Goal: Task Accomplishment & Management: Use online tool/utility

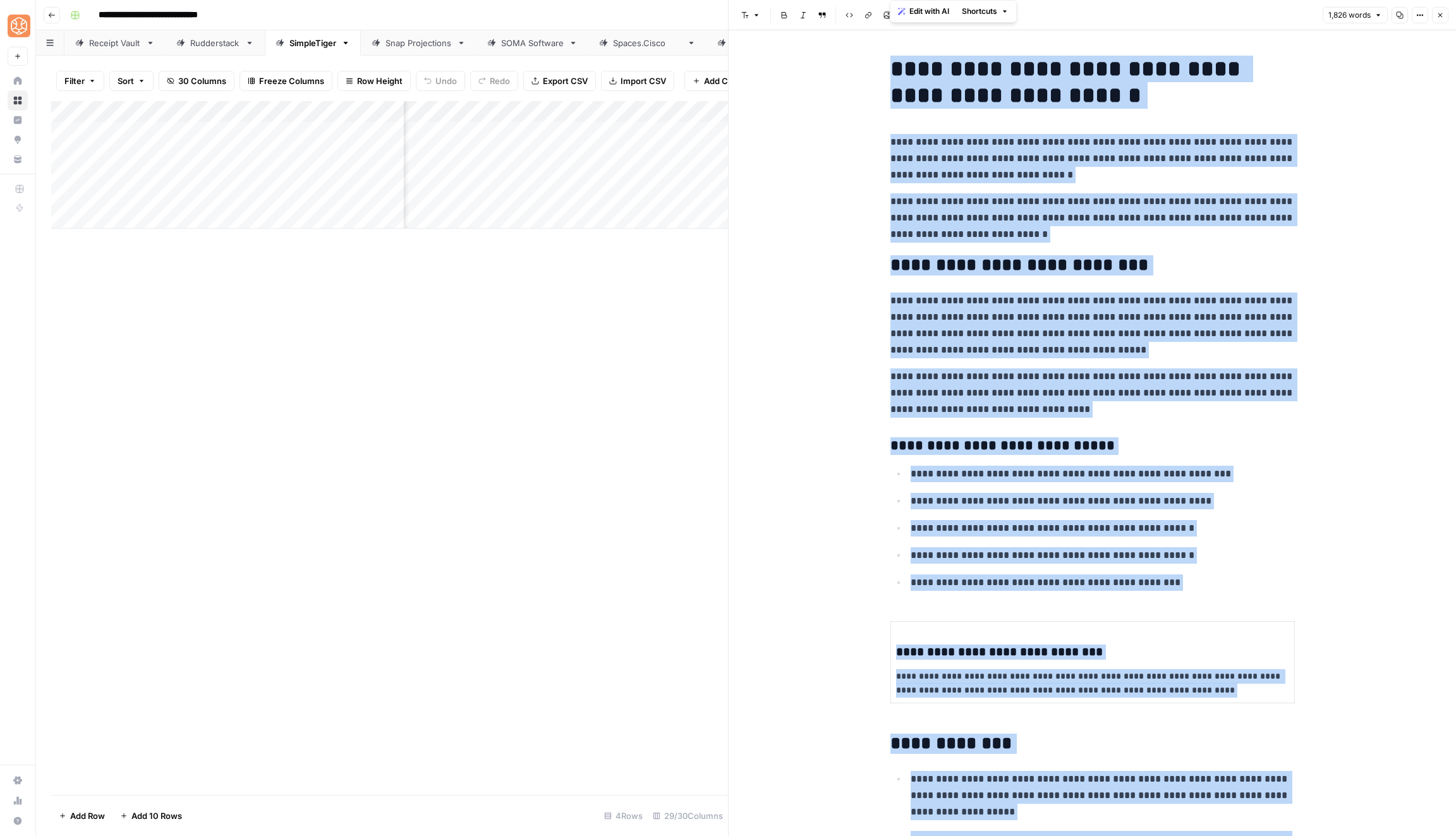
scroll to position [1199, 0]
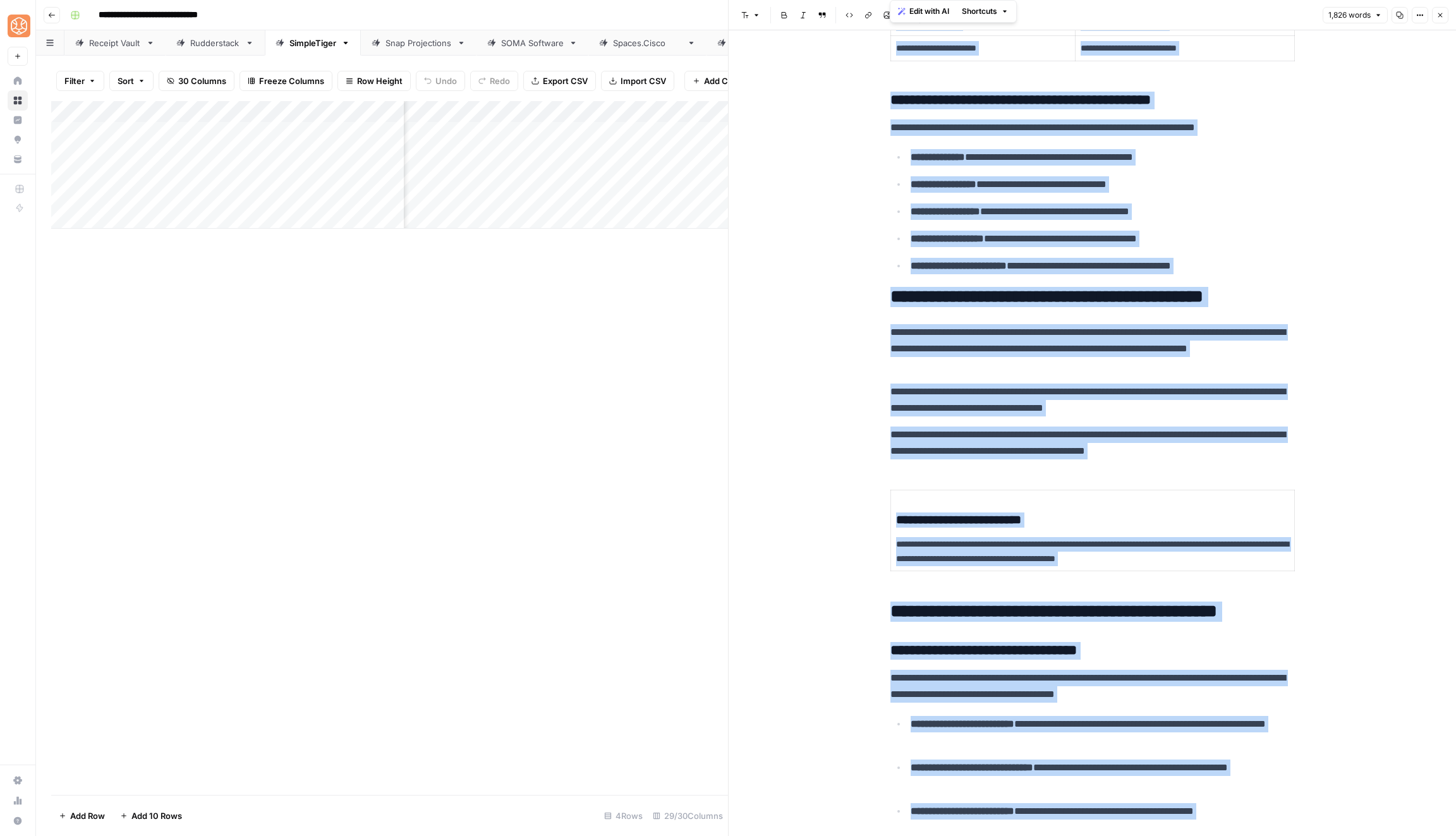
click at [214, 50] on link "Rudderstack" at bounding box center [214, 43] width 99 height 25
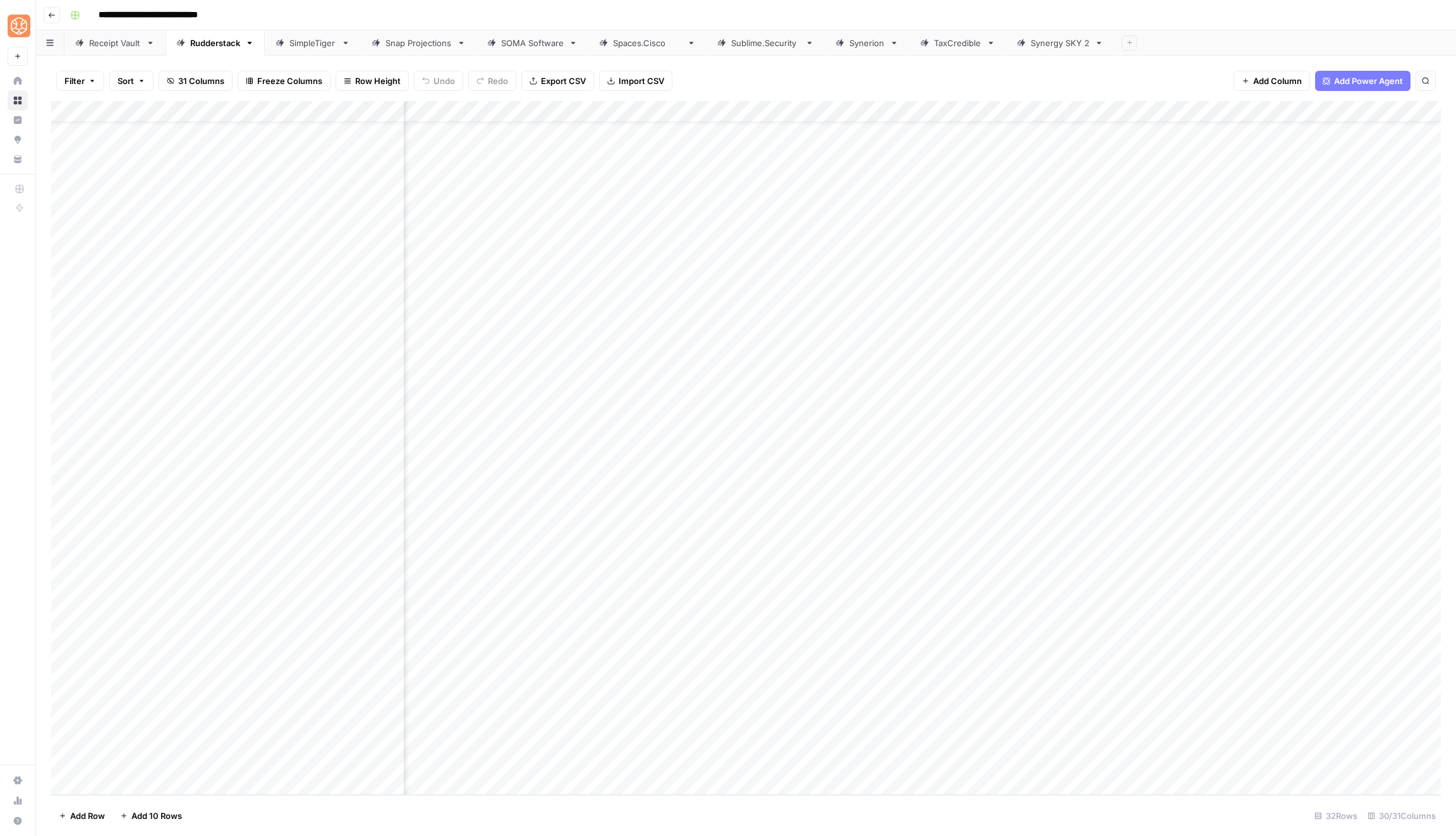
scroll to position [36, 892]
click at [1253, 720] on div "Add Column" at bounding box center [746, 448] width 1390 height 694
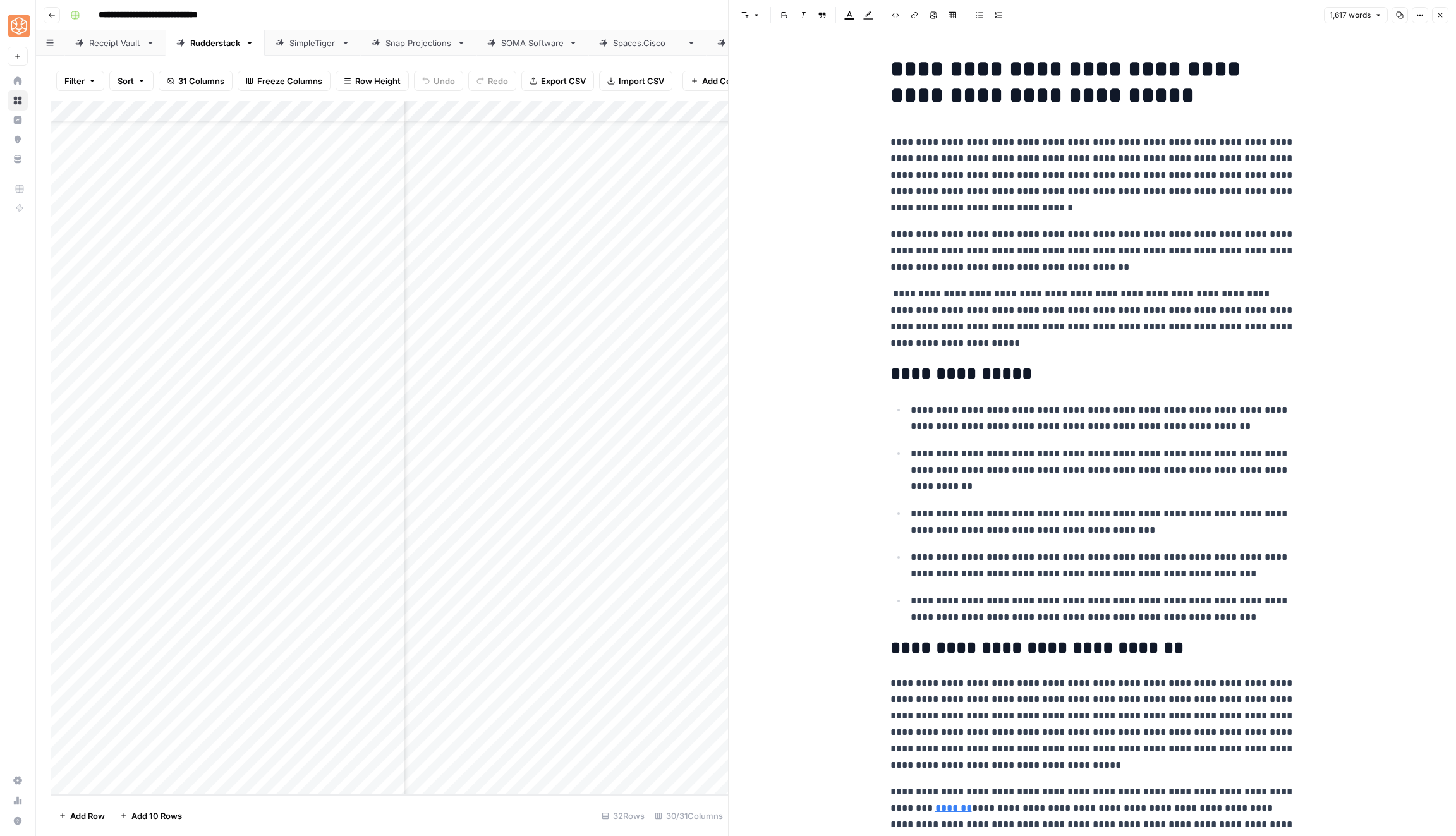
click at [1109, 245] on p "**********" at bounding box center [1092, 251] width 404 height 49
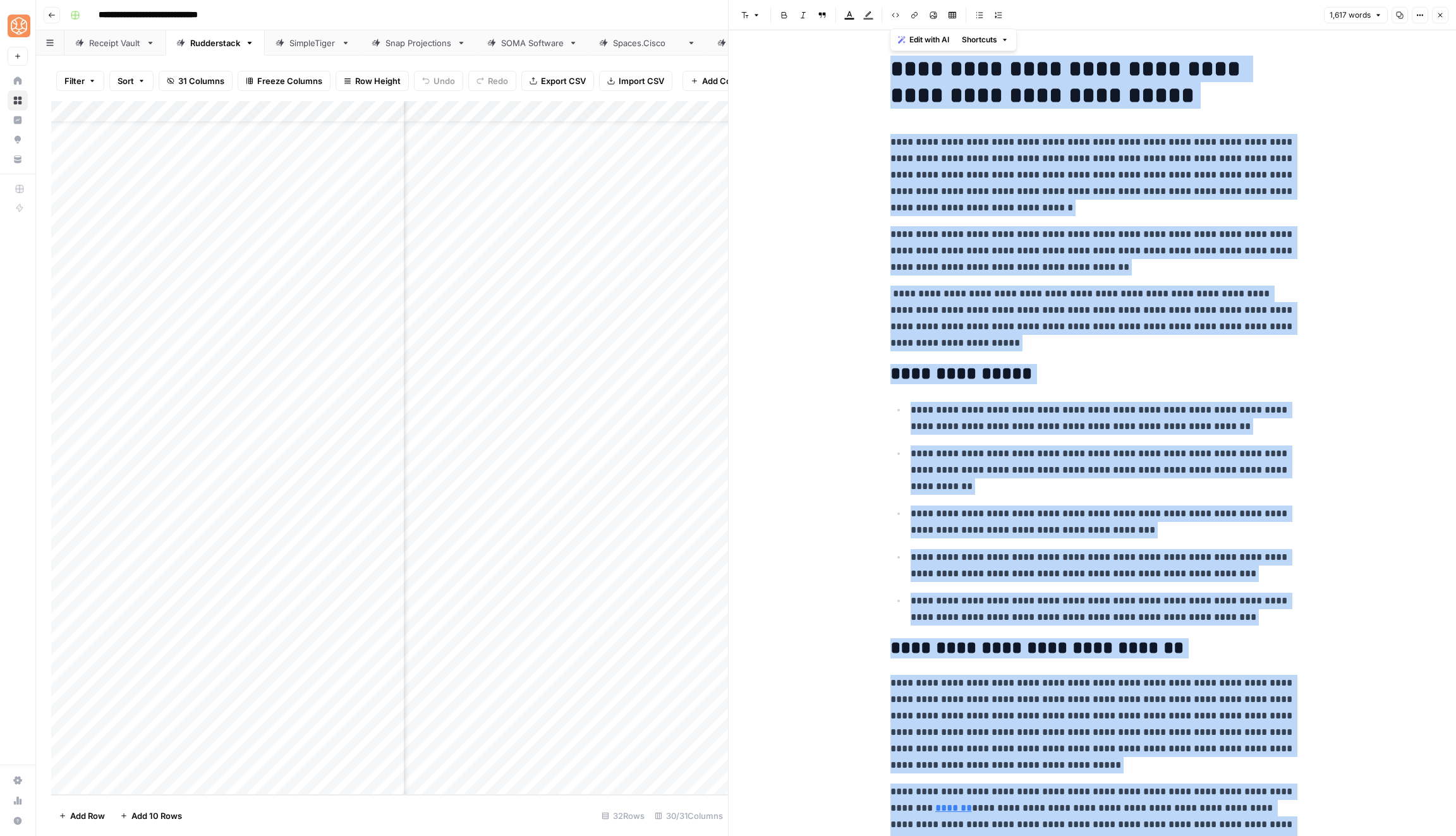
copy div "**********"
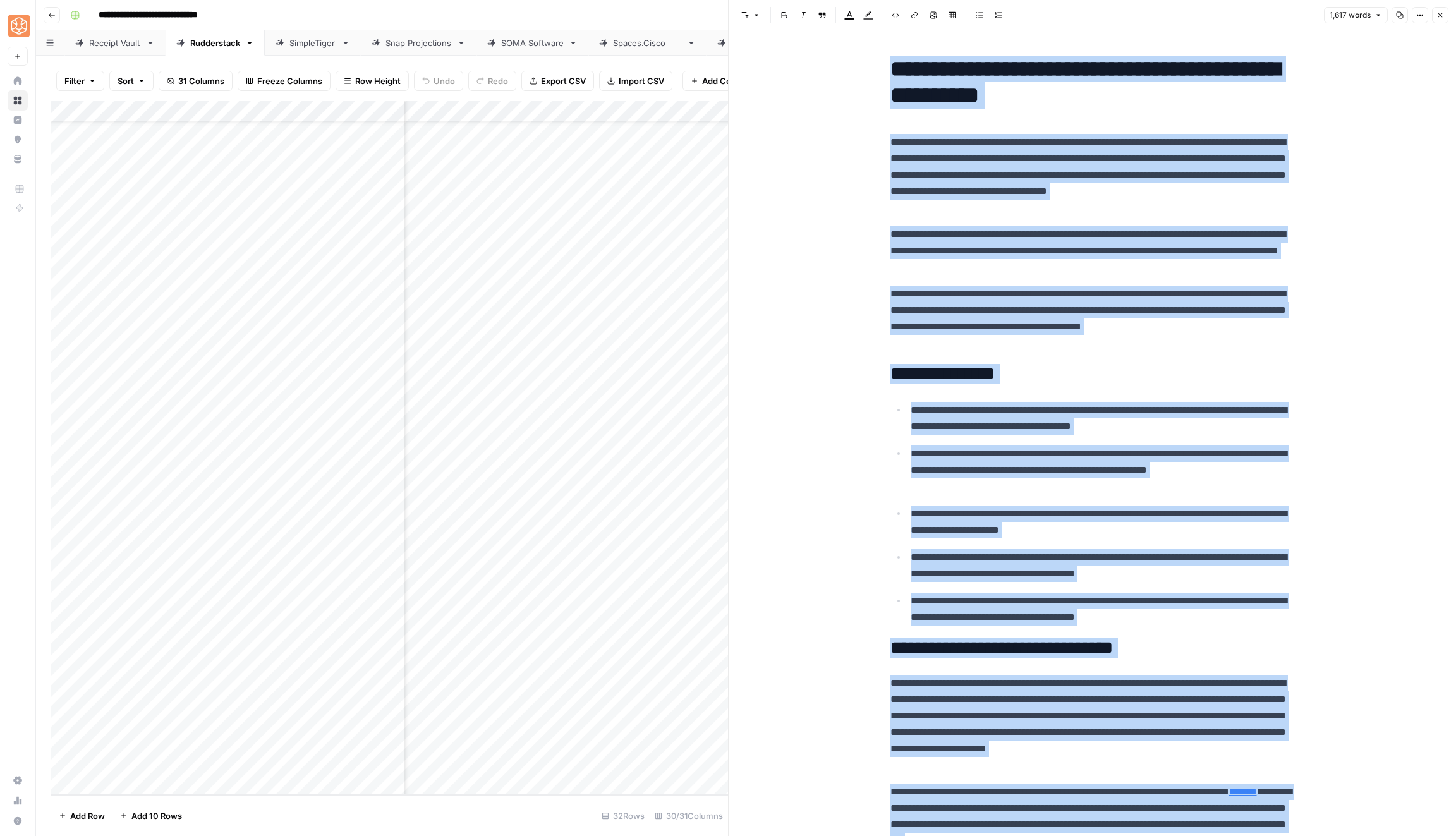
click at [1443, 15] on span "Close" at bounding box center [1443, 15] width 1 height 1
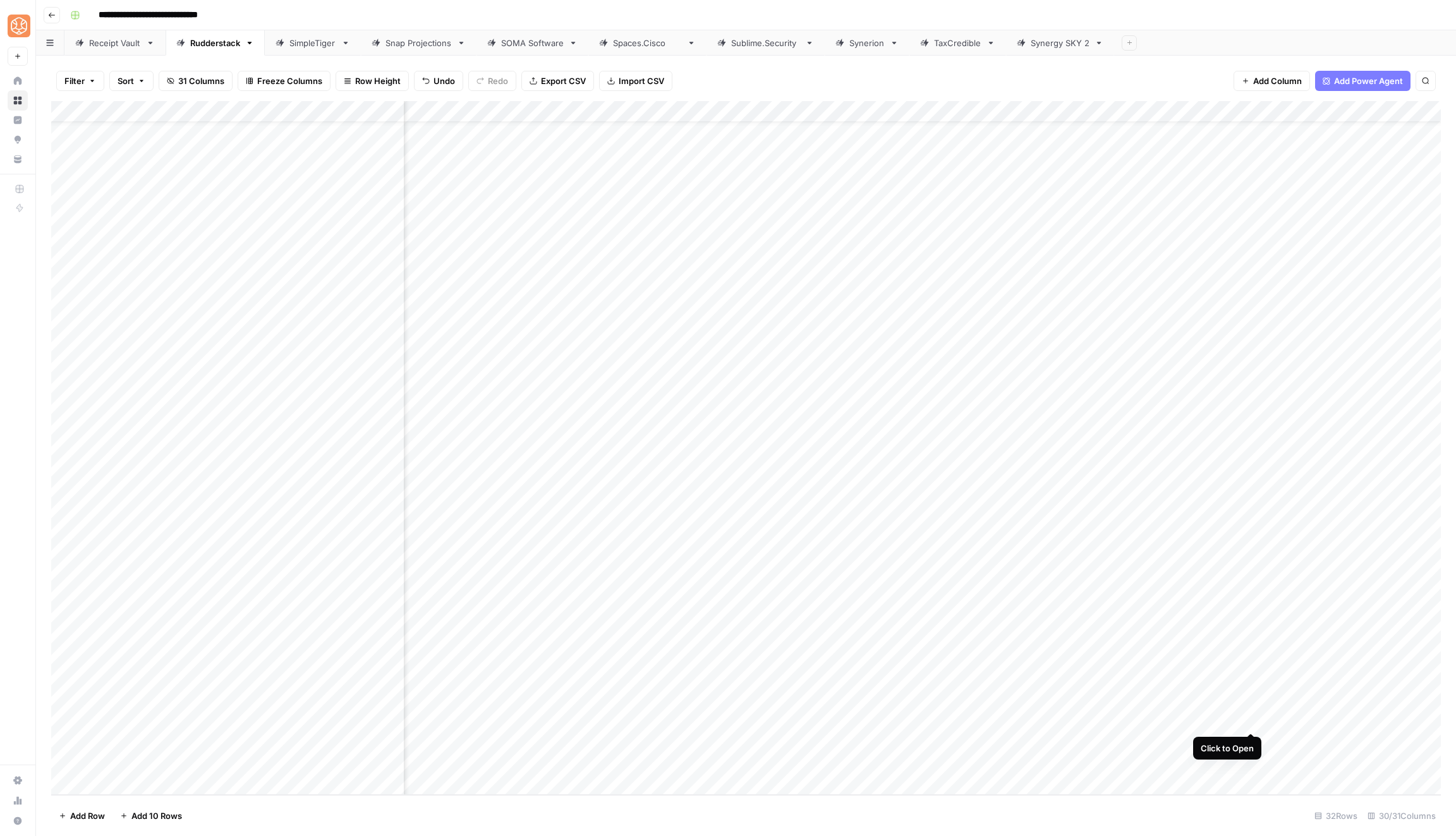
click at [1249, 720] on div "Add Column" at bounding box center [746, 448] width 1390 height 694
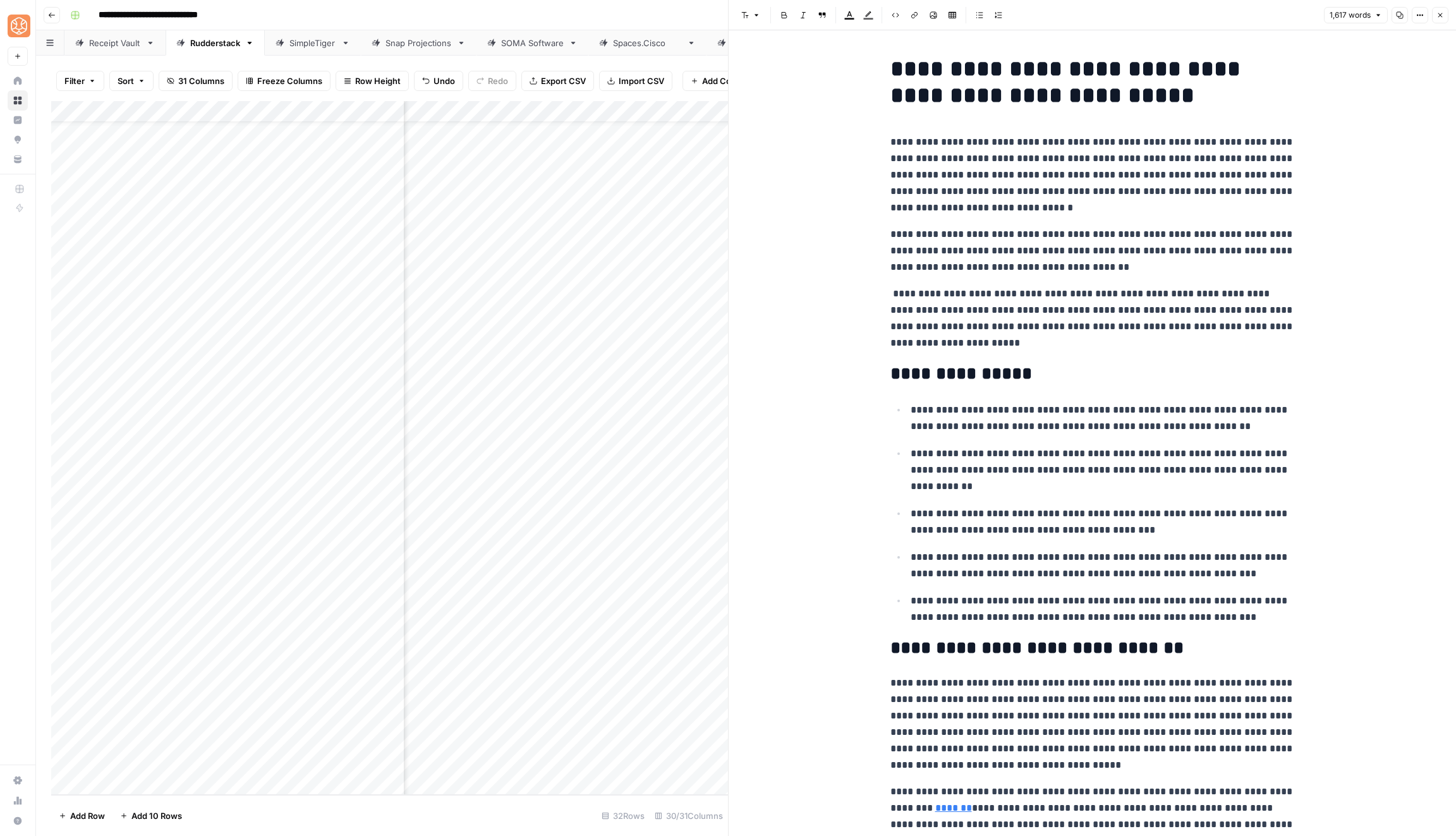
click at [1450, 11] on header "Font style Bold Italic Block quote Text color Highlight color Code block Link I…" at bounding box center [1092, 15] width 727 height 30
click at [1438, 9] on button "Close" at bounding box center [1439, 15] width 17 height 17
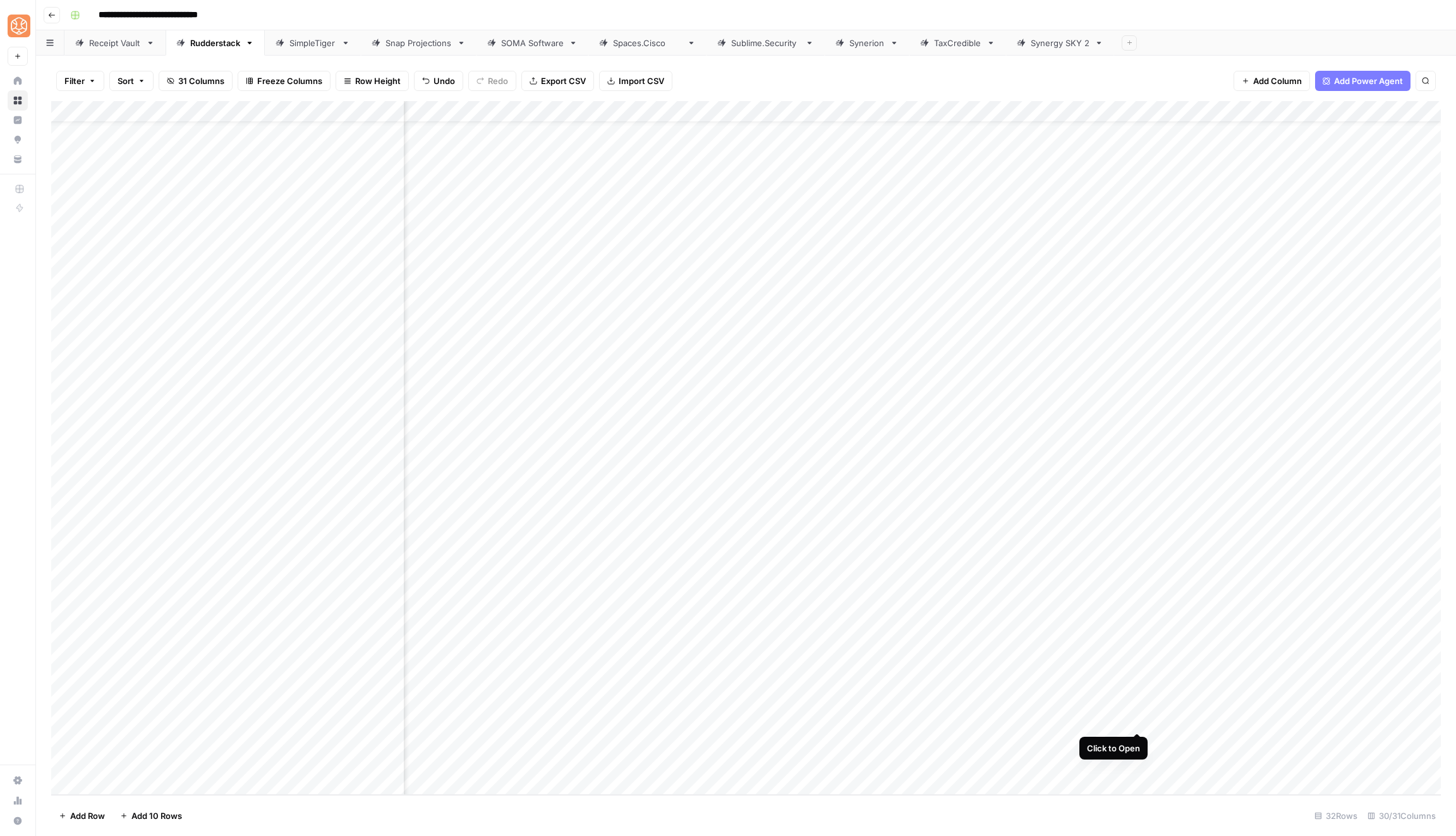
click at [1132, 720] on div "Add Column" at bounding box center [746, 448] width 1390 height 694
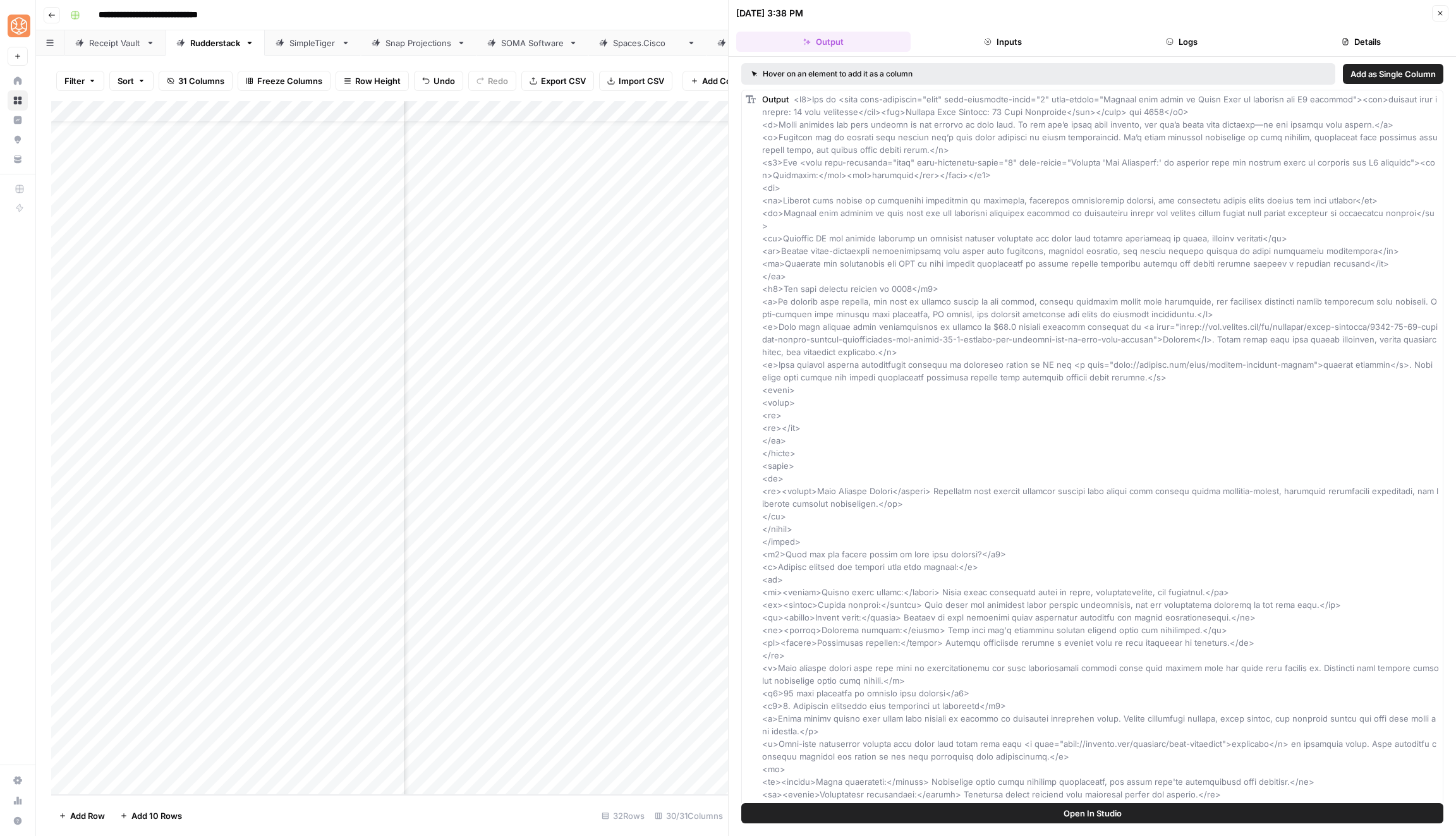
click at [992, 42] on button "Inputs" at bounding box center [1003, 42] width 174 height 21
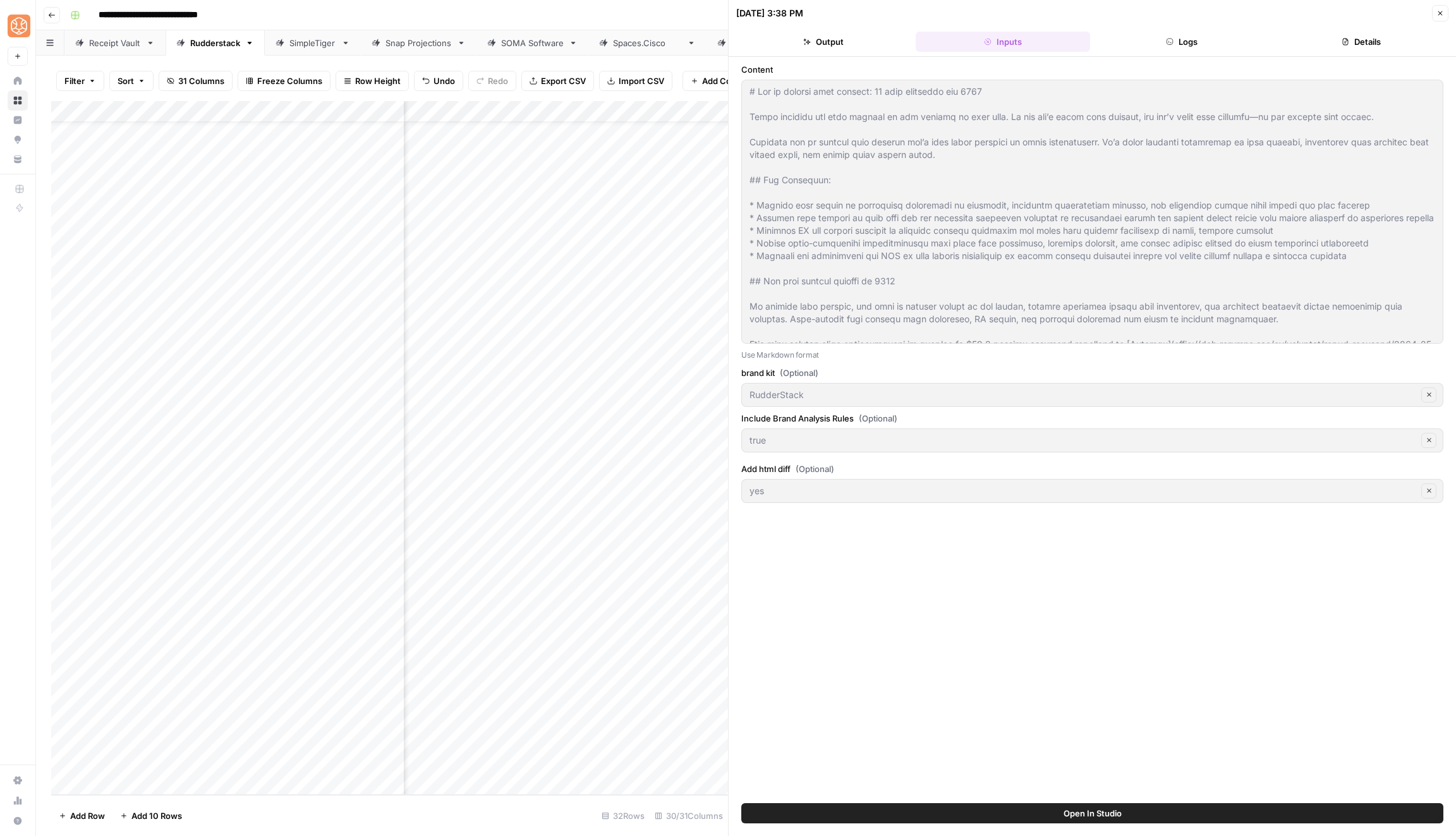
click at [1168, 36] on button "Logs" at bounding box center [1182, 42] width 174 height 21
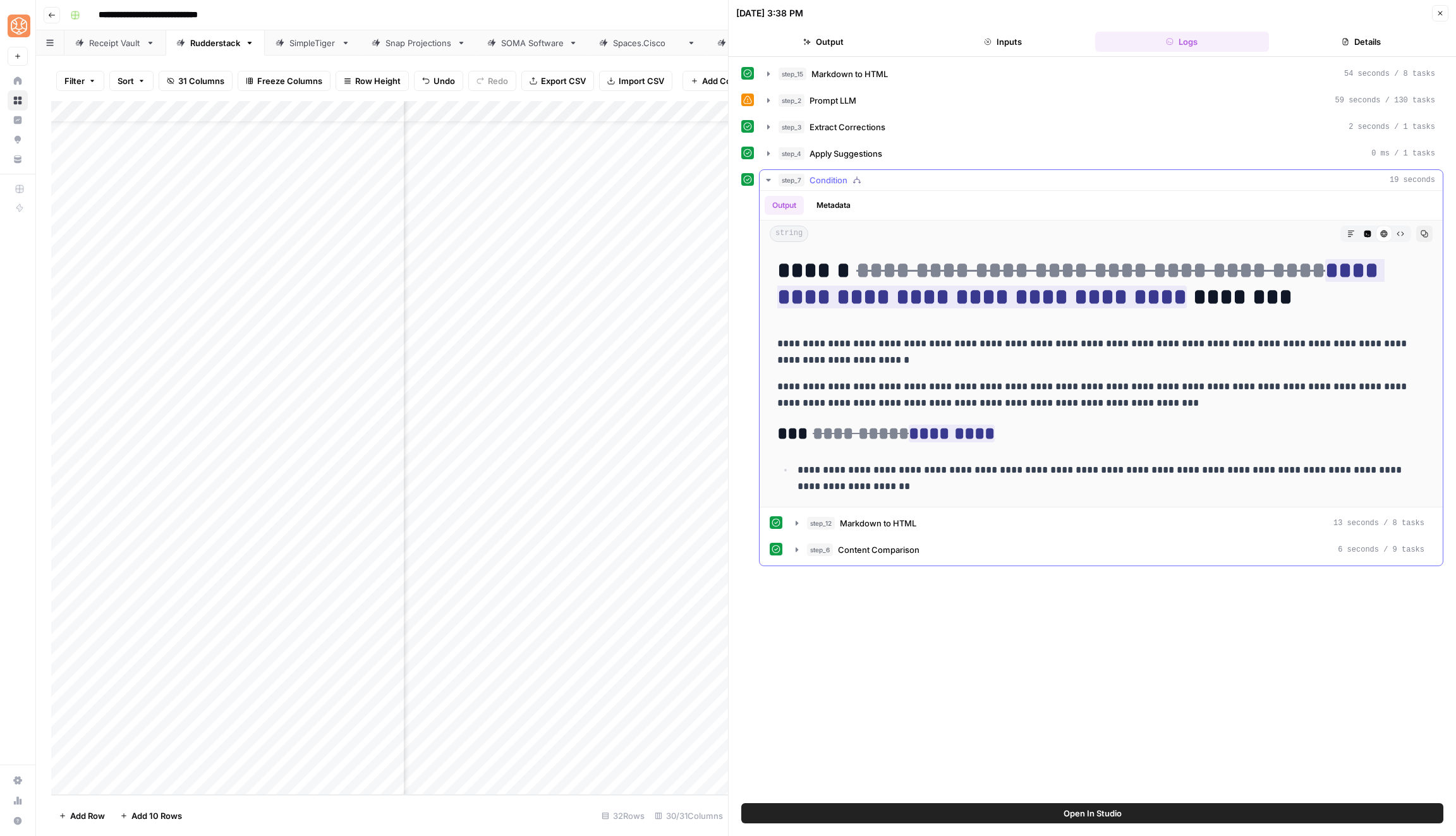
click at [770, 175] on icon "button" at bounding box center [768, 180] width 10 height 10
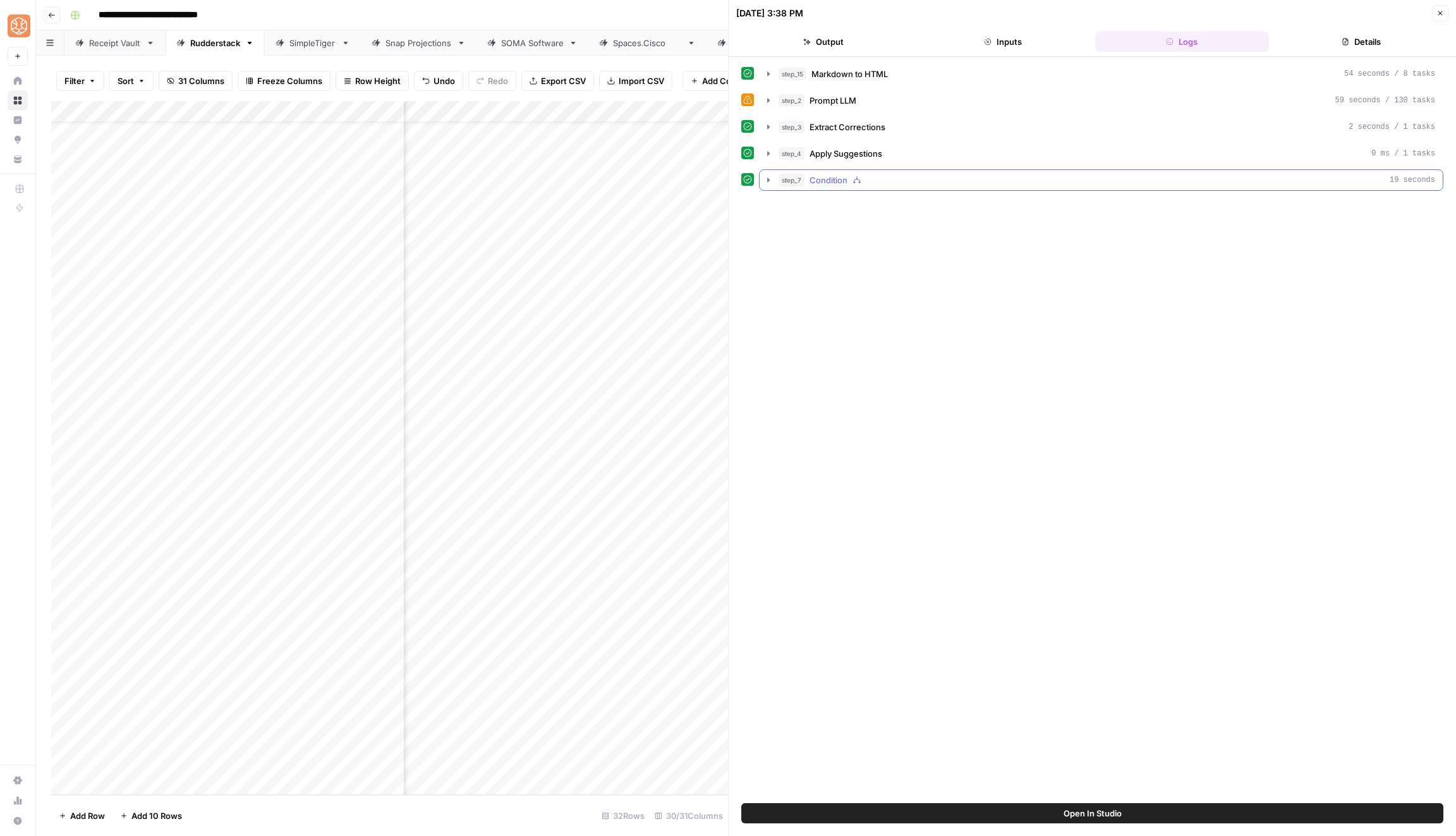
click at [770, 175] on icon "button" at bounding box center [768, 180] width 10 height 10
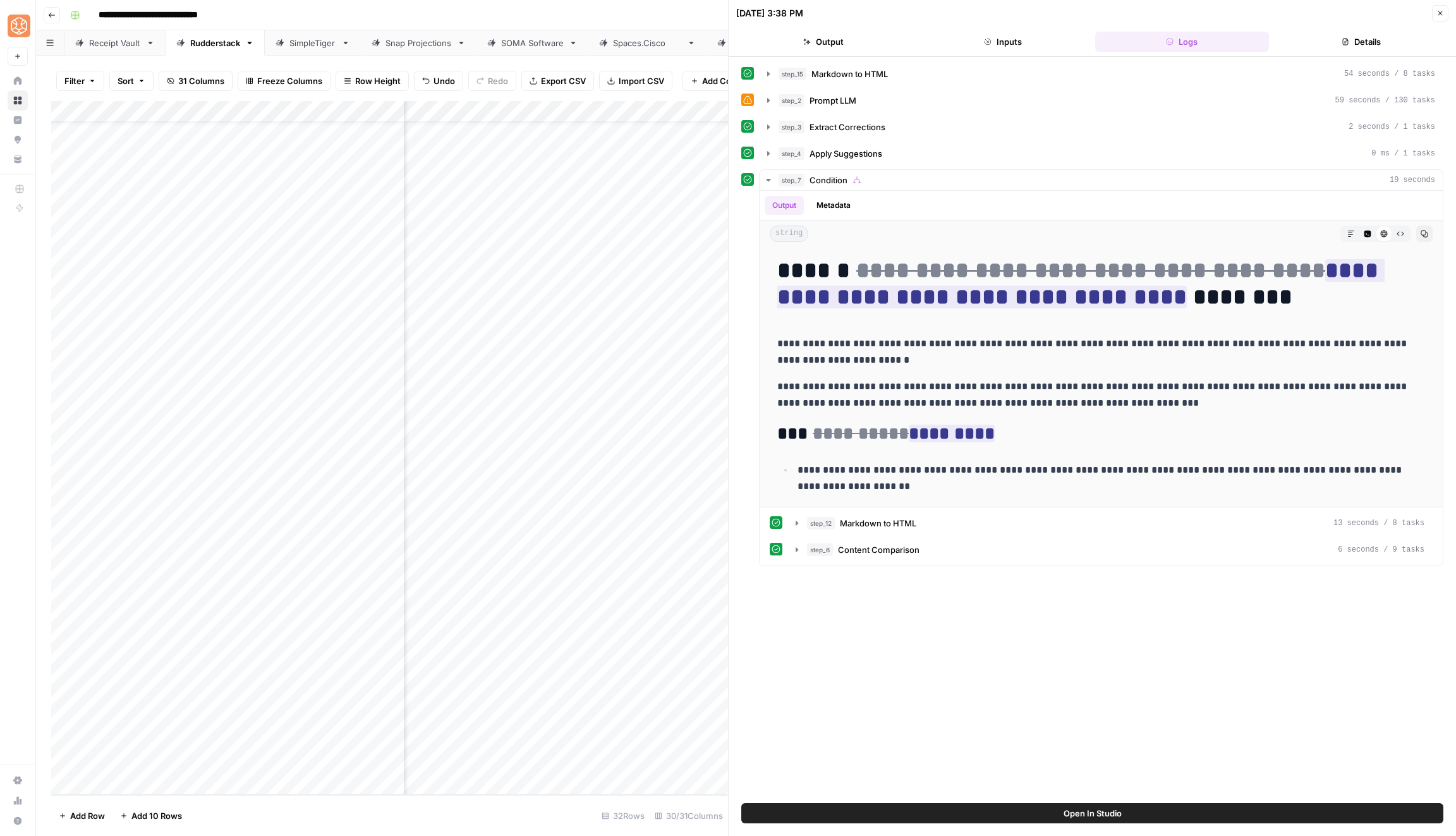
click at [1328, 42] on button "Details" at bounding box center [1361, 42] width 174 height 21
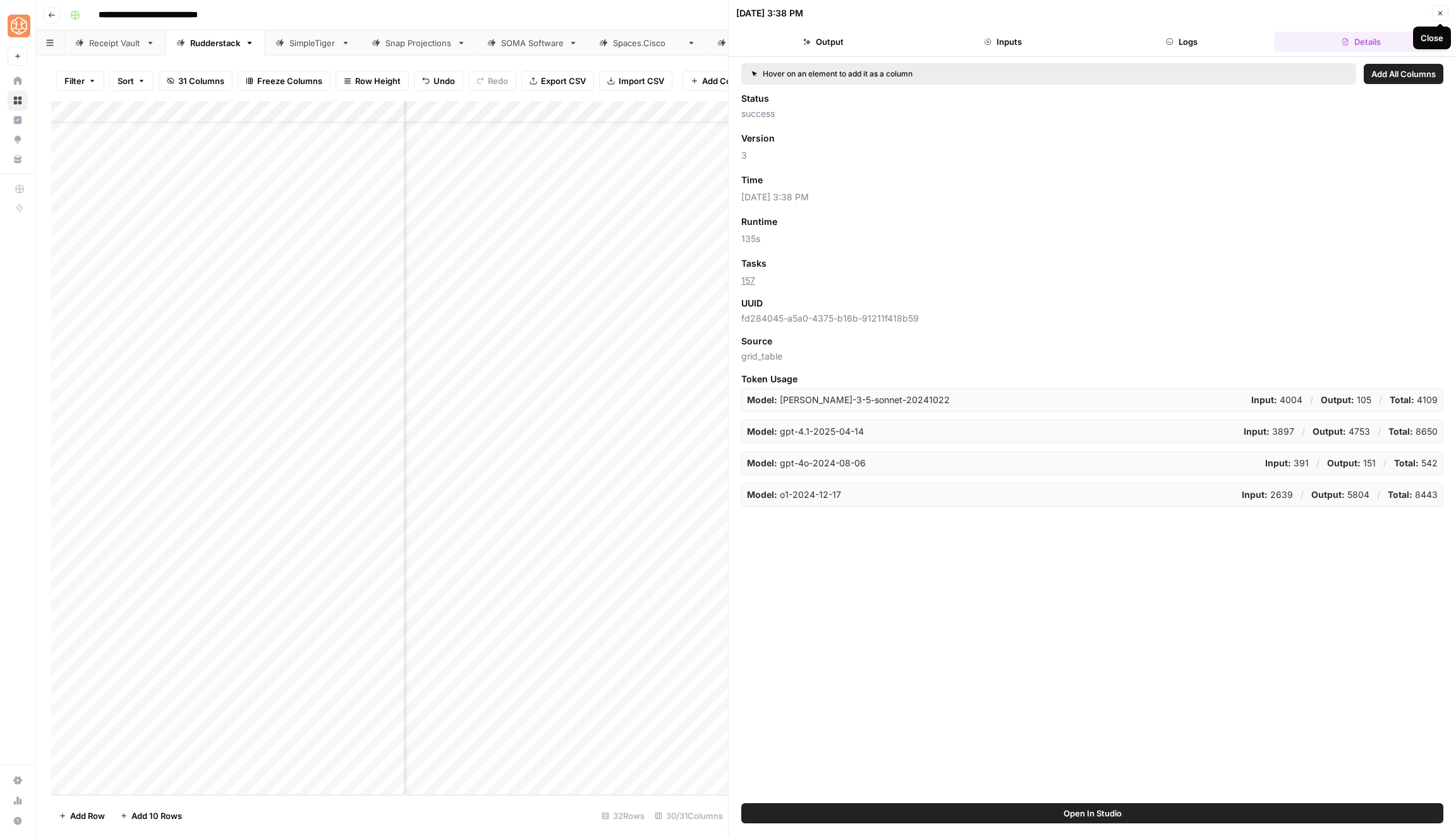
click at [1440, 14] on icon "button" at bounding box center [1440, 13] width 8 height 8
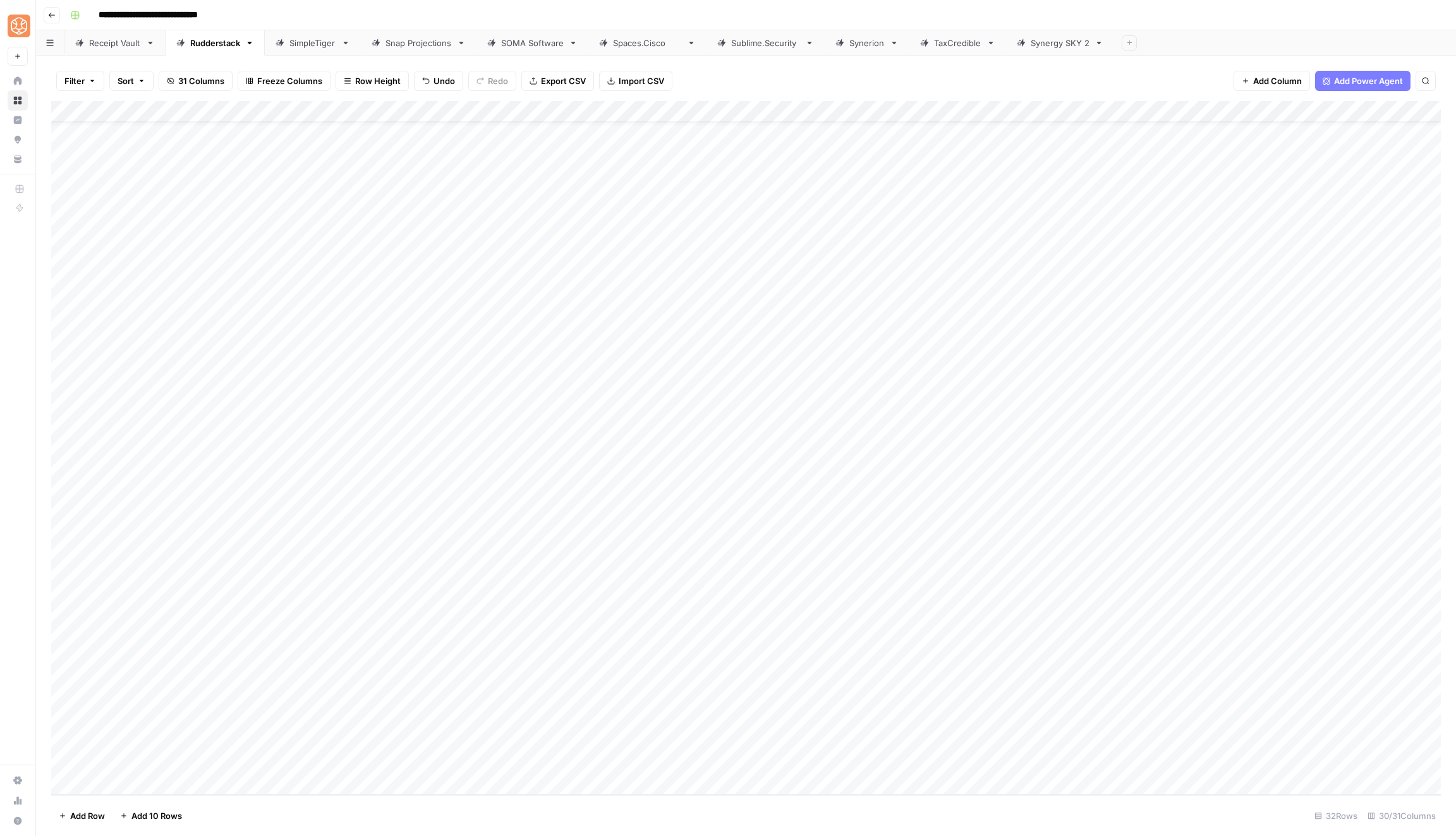
scroll to position [34, 0]
